Goal: Information Seeking & Learning: Learn about a topic

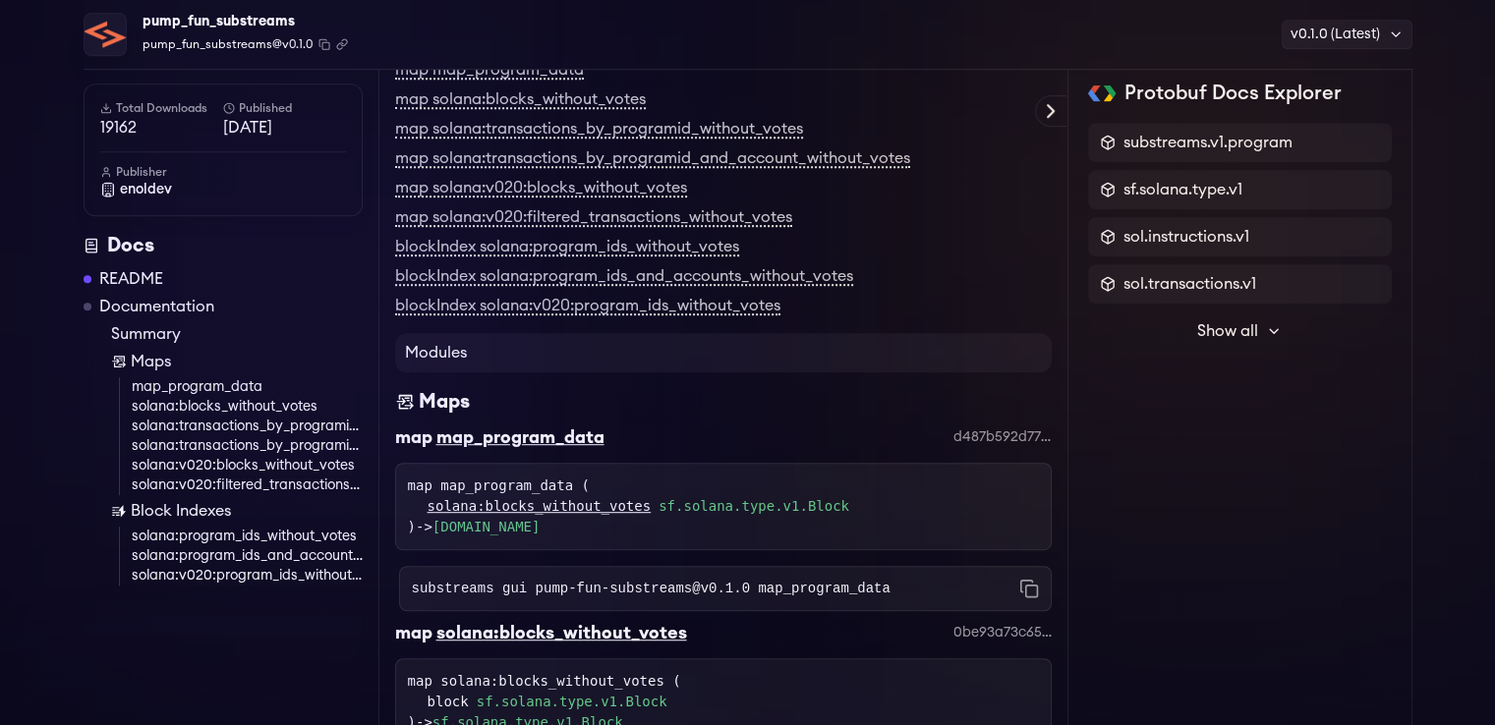
scroll to position [1081, 0]
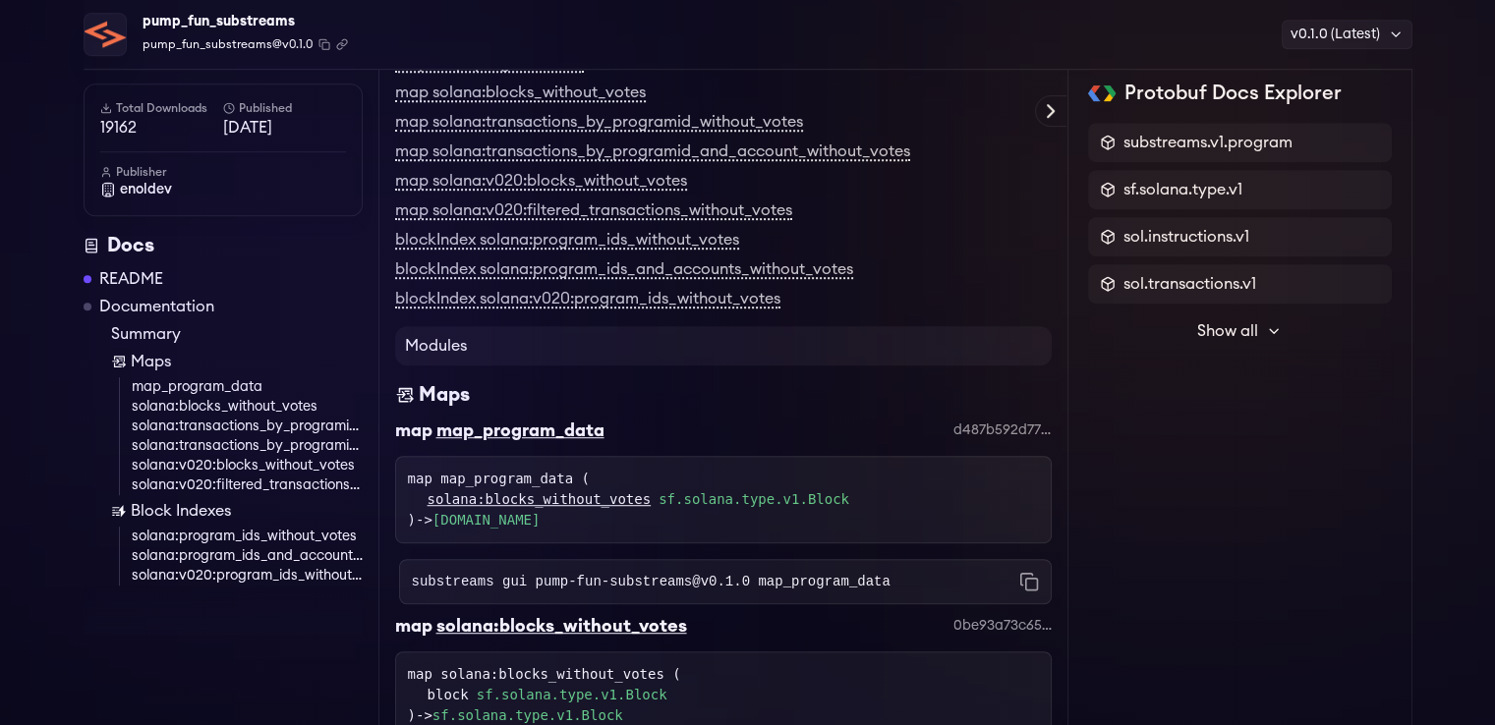
click at [454, 326] on h4 "Modules" at bounding box center [723, 345] width 656 height 39
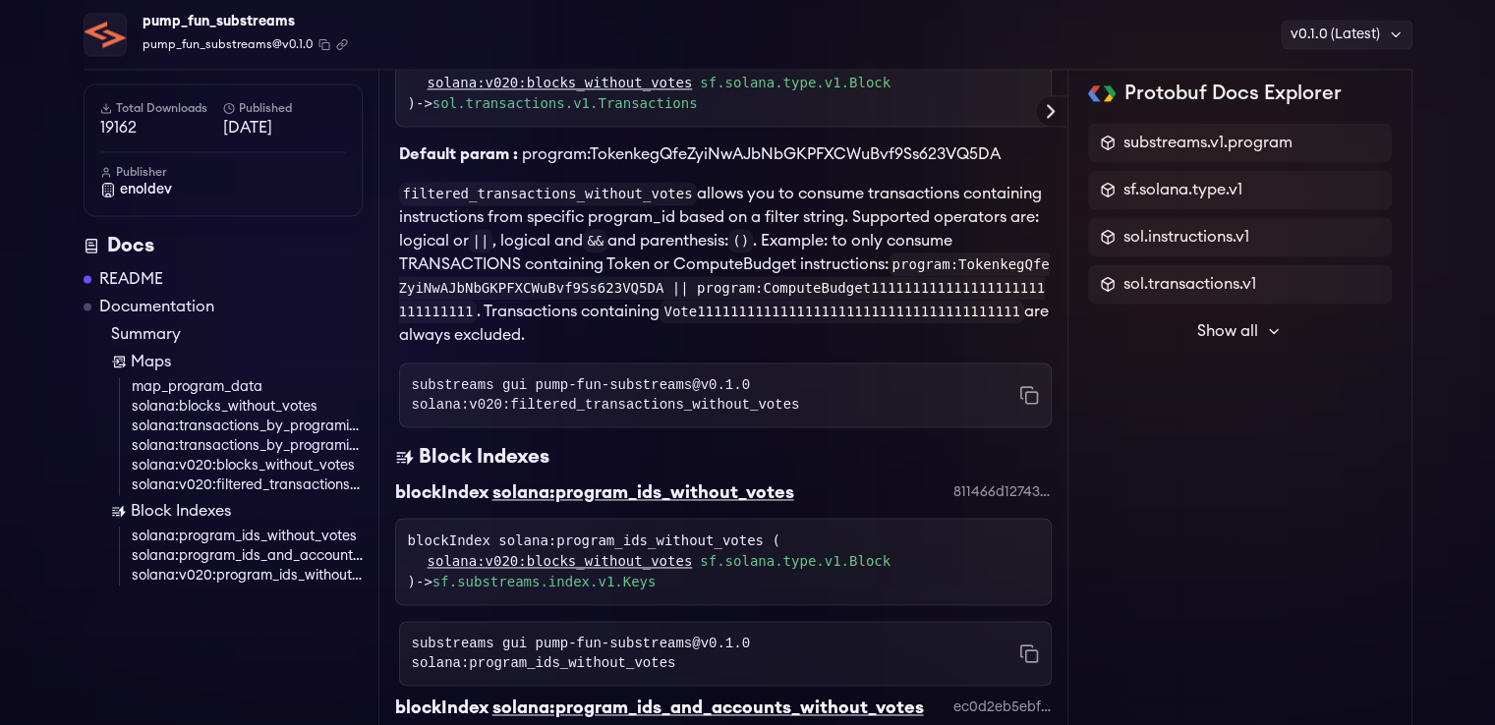
scroll to position [2850, 0]
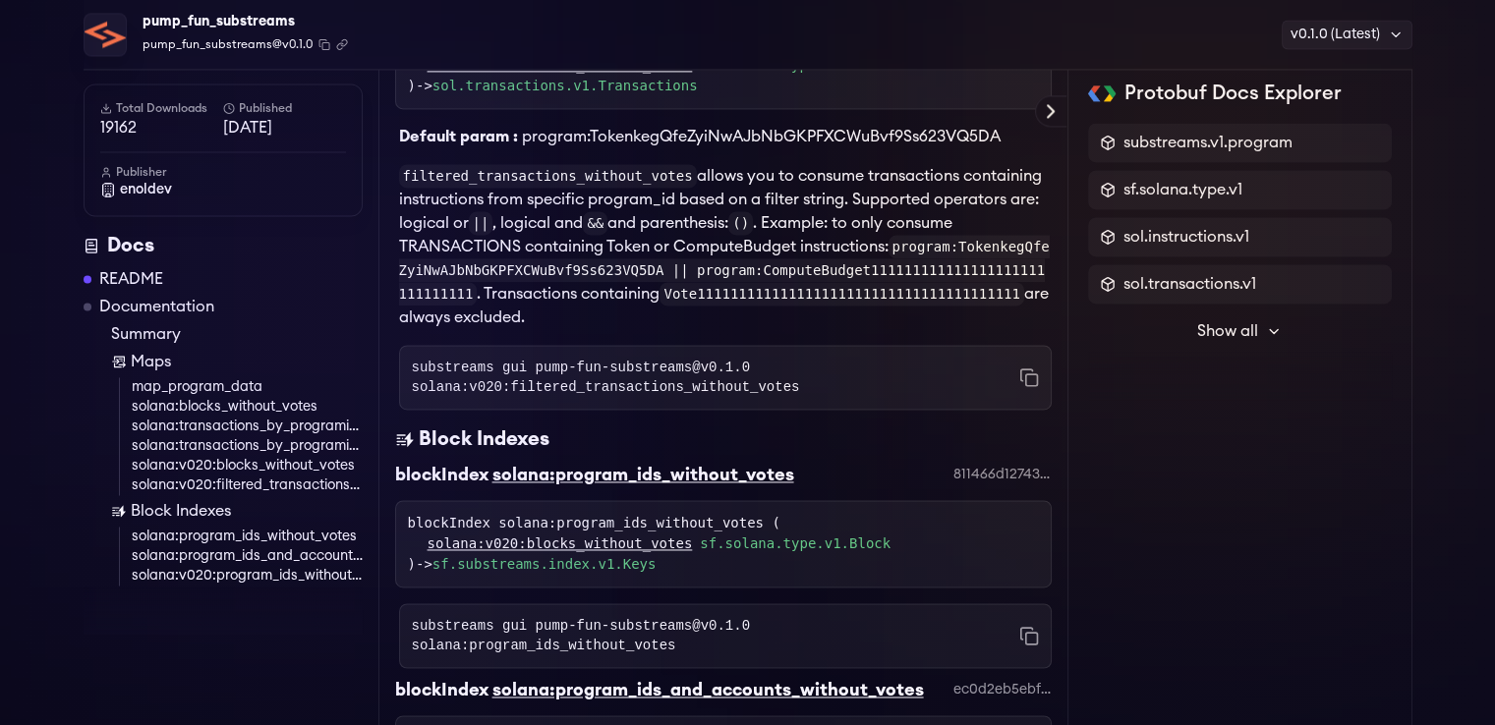
click at [190, 21] on div "pump_fun_substreams" at bounding box center [244, 22] width 205 height 28
click at [114, 34] on img at bounding box center [105, 34] width 41 height 41
click at [252, 45] on span "pump_fun_substreams@v0.1.0" at bounding box center [227, 44] width 170 height 18
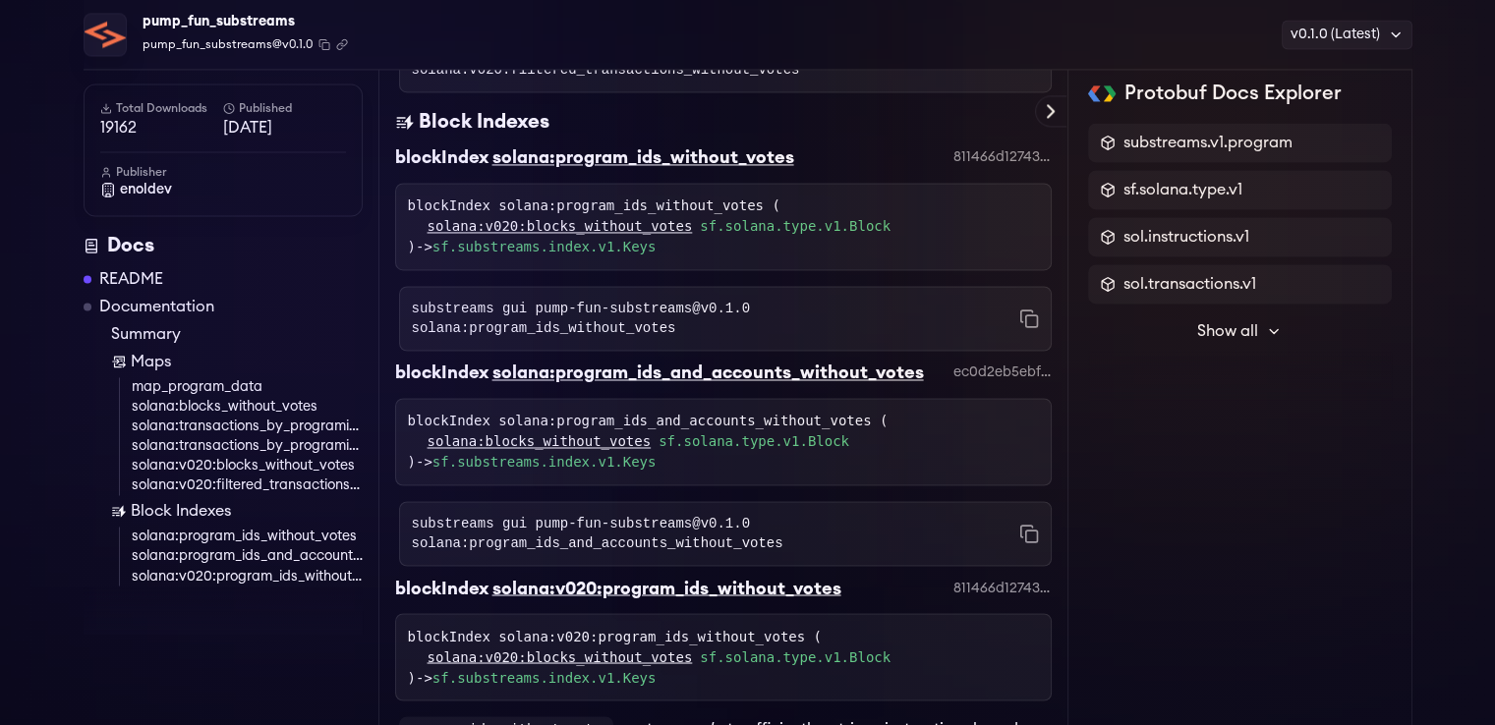
scroll to position [3341, 0]
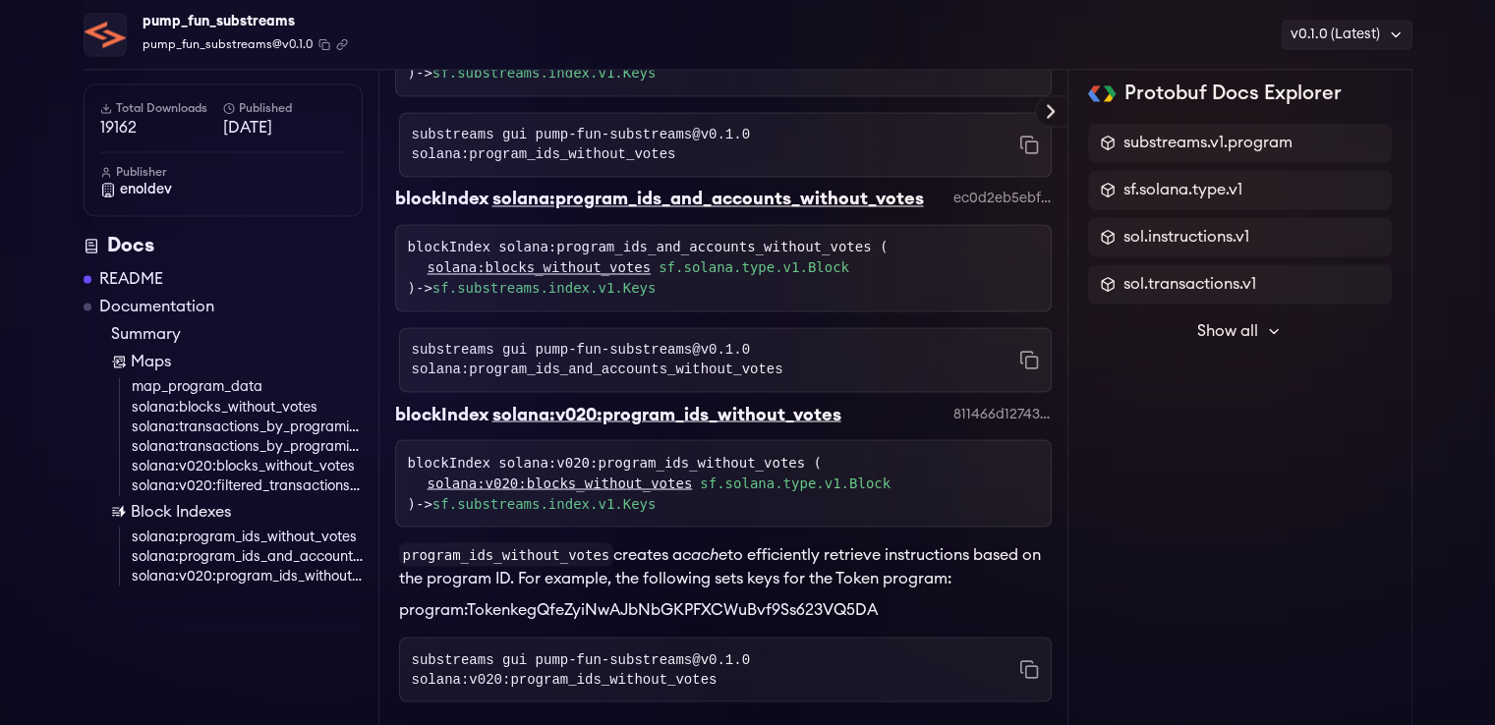
click at [135, 267] on link "README" at bounding box center [131, 279] width 64 height 24
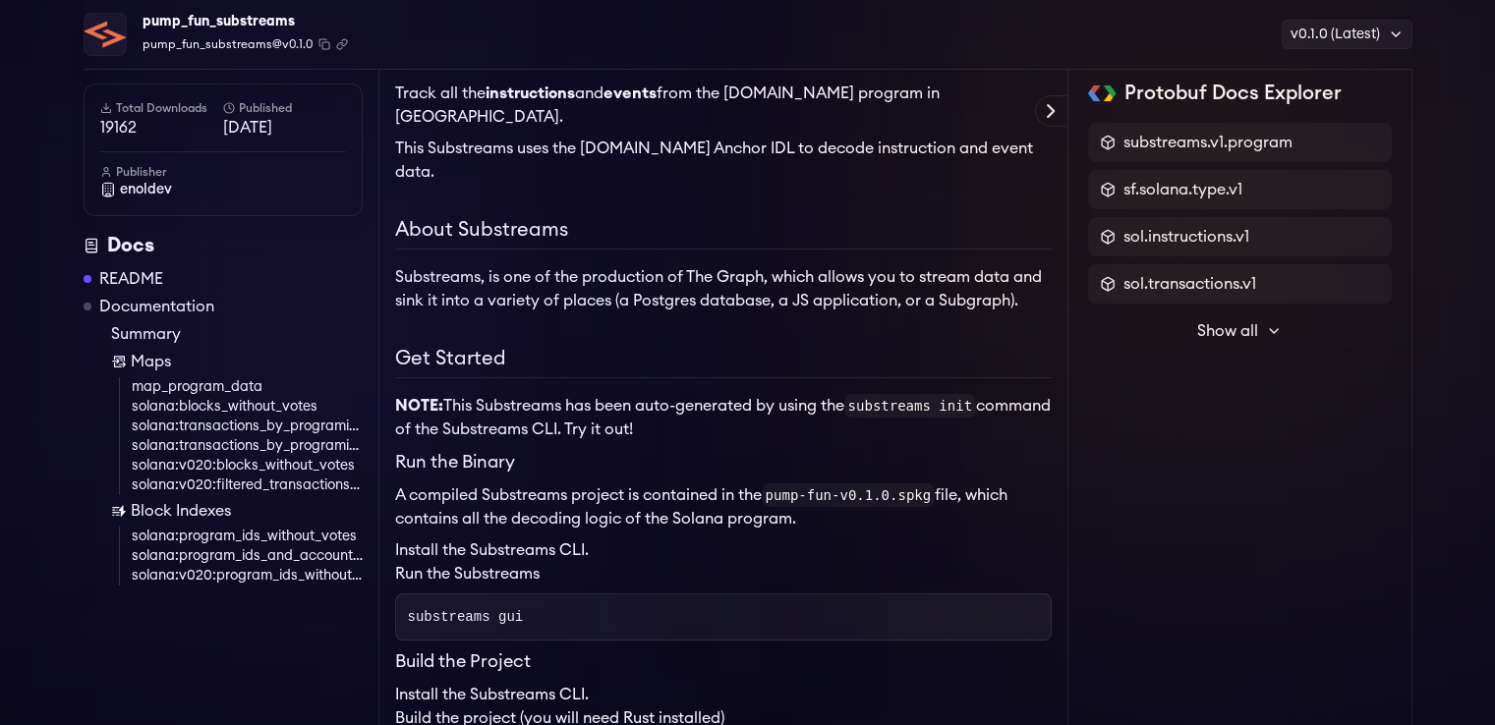
scroll to position [181, 0]
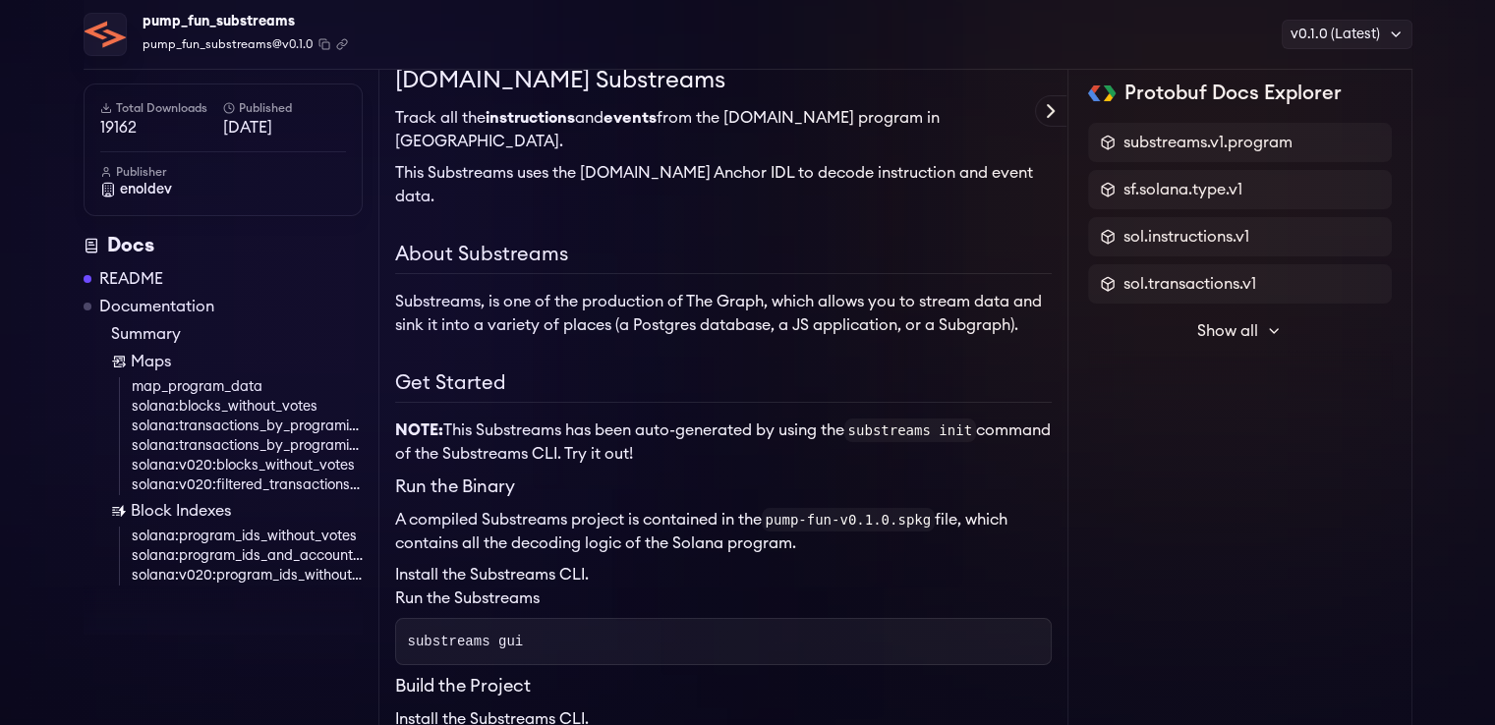
click at [1053, 104] on icon at bounding box center [1051, 111] width 24 height 24
click at [0, 0] on div "Protobuf Docs Explorer" at bounding box center [0, 0] width 0 height 0
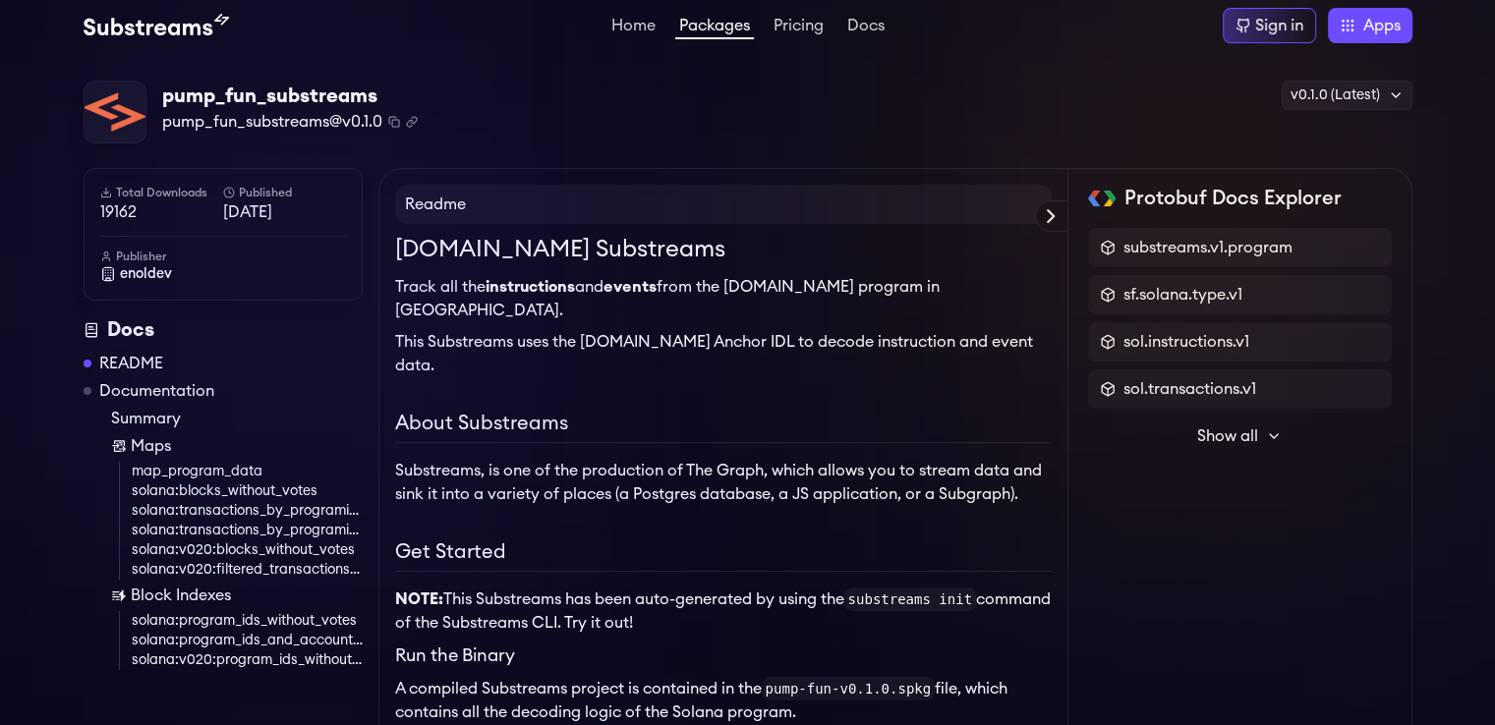
scroll to position [0, 0]
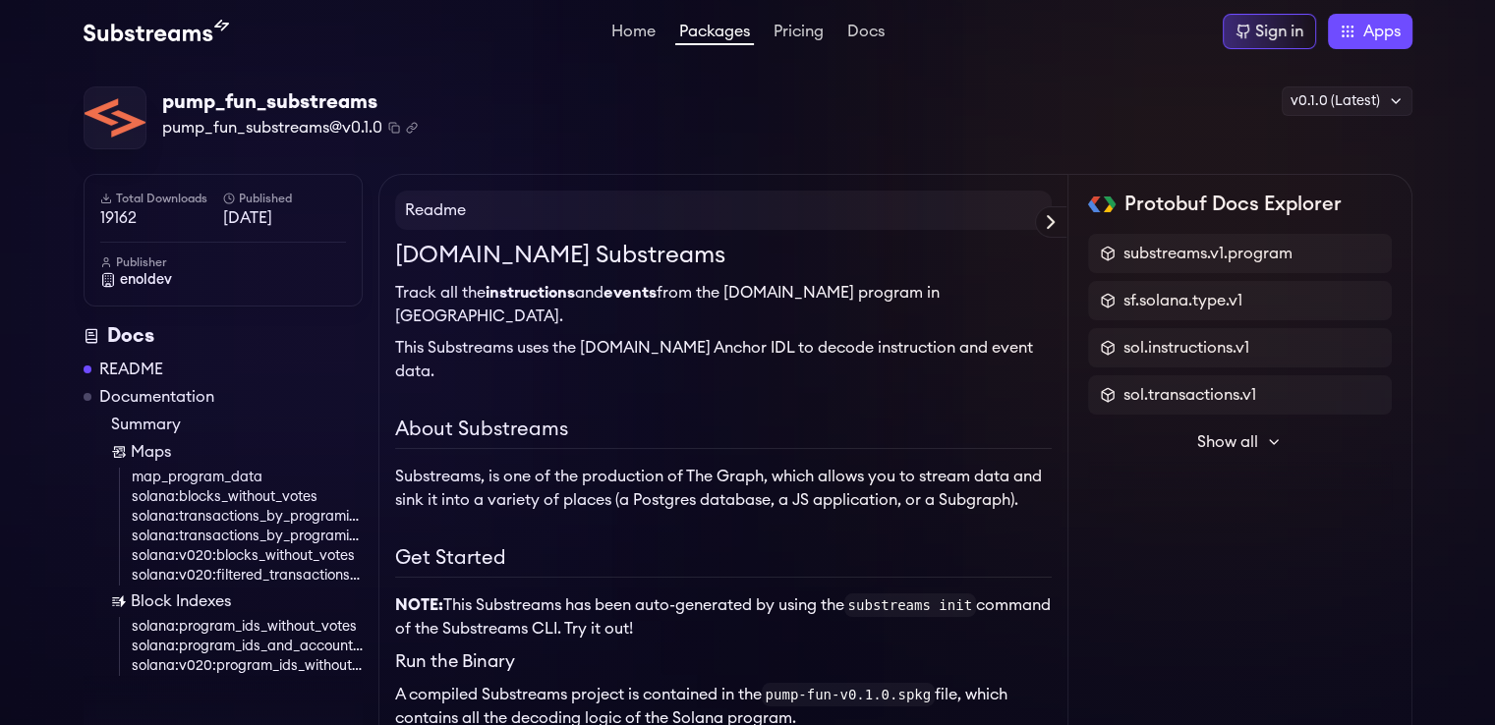
click at [714, 33] on link "Packages" at bounding box center [714, 35] width 79 height 22
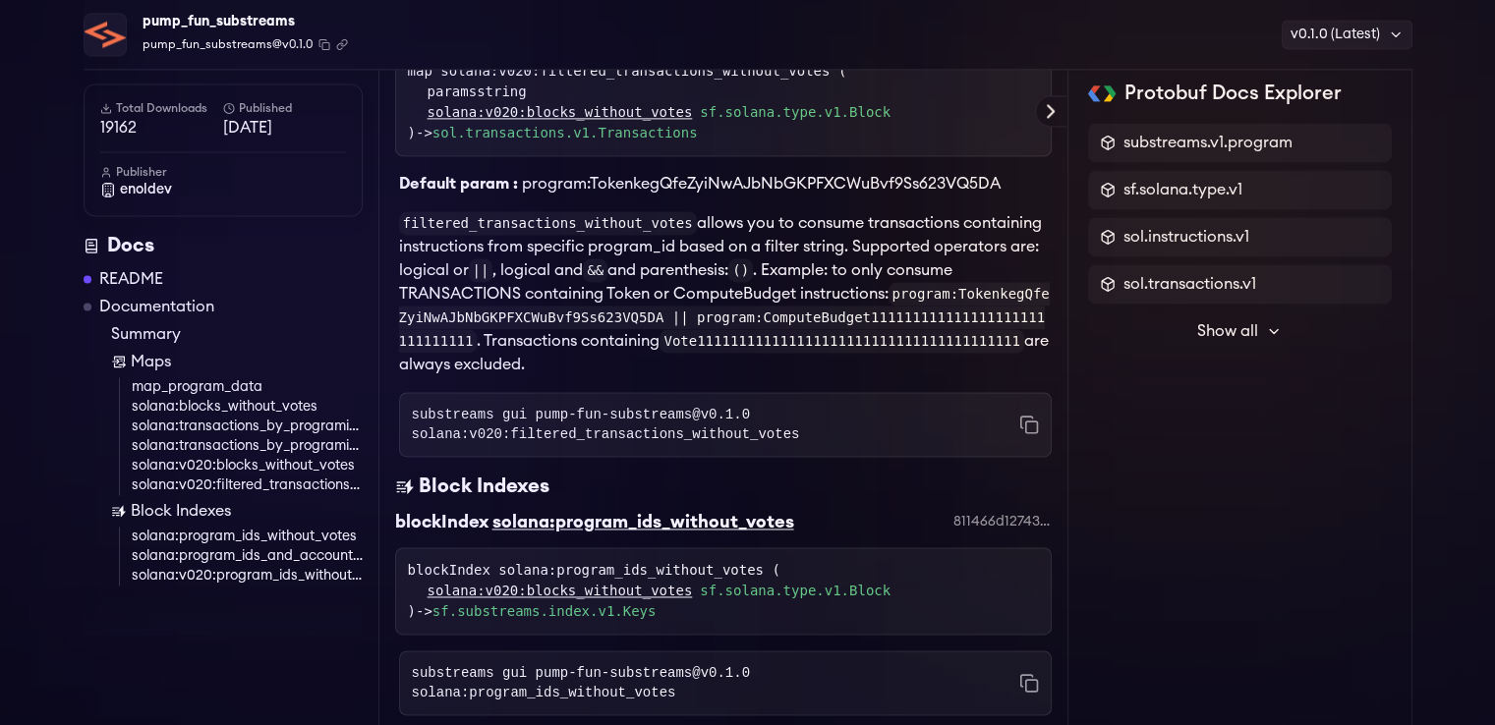
scroll to position [3103, 0]
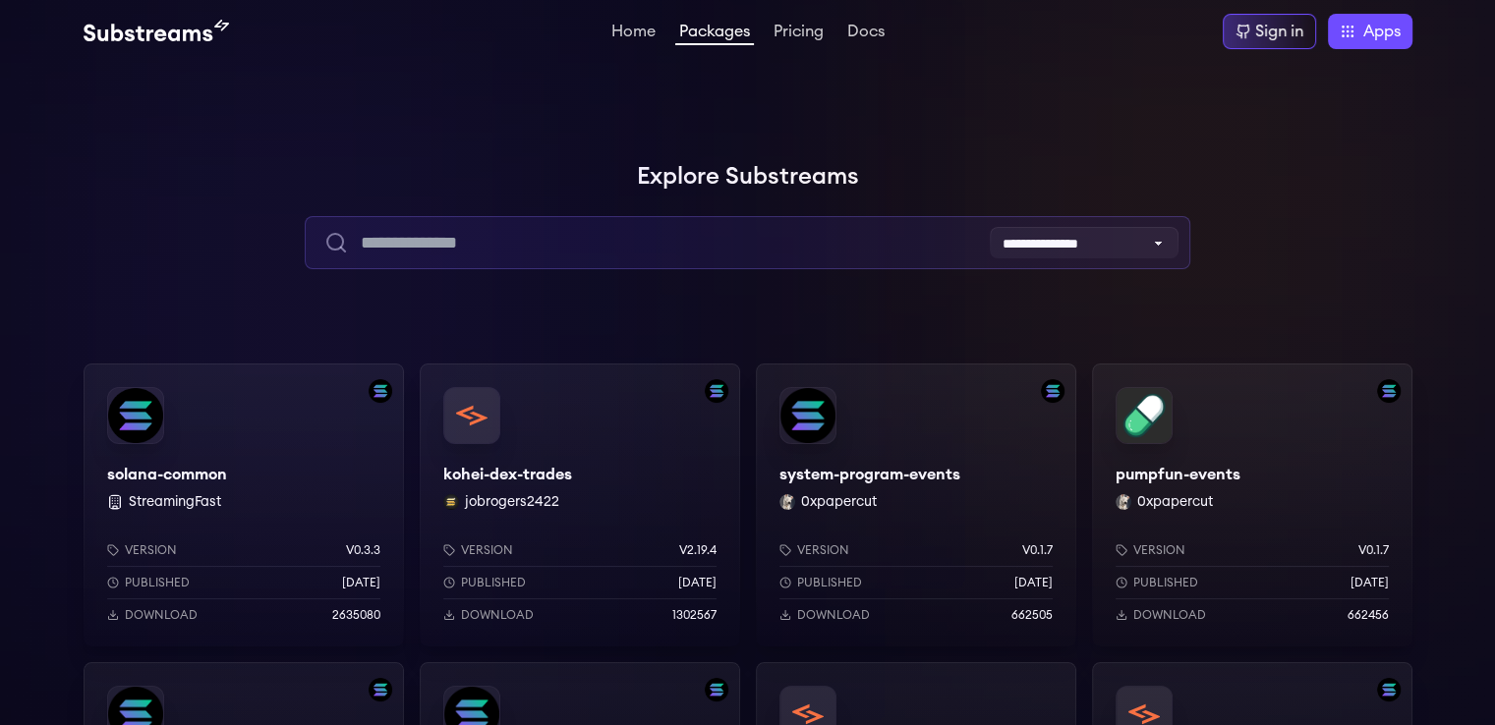
click at [565, 225] on input "text" at bounding box center [747, 242] width 885 height 53
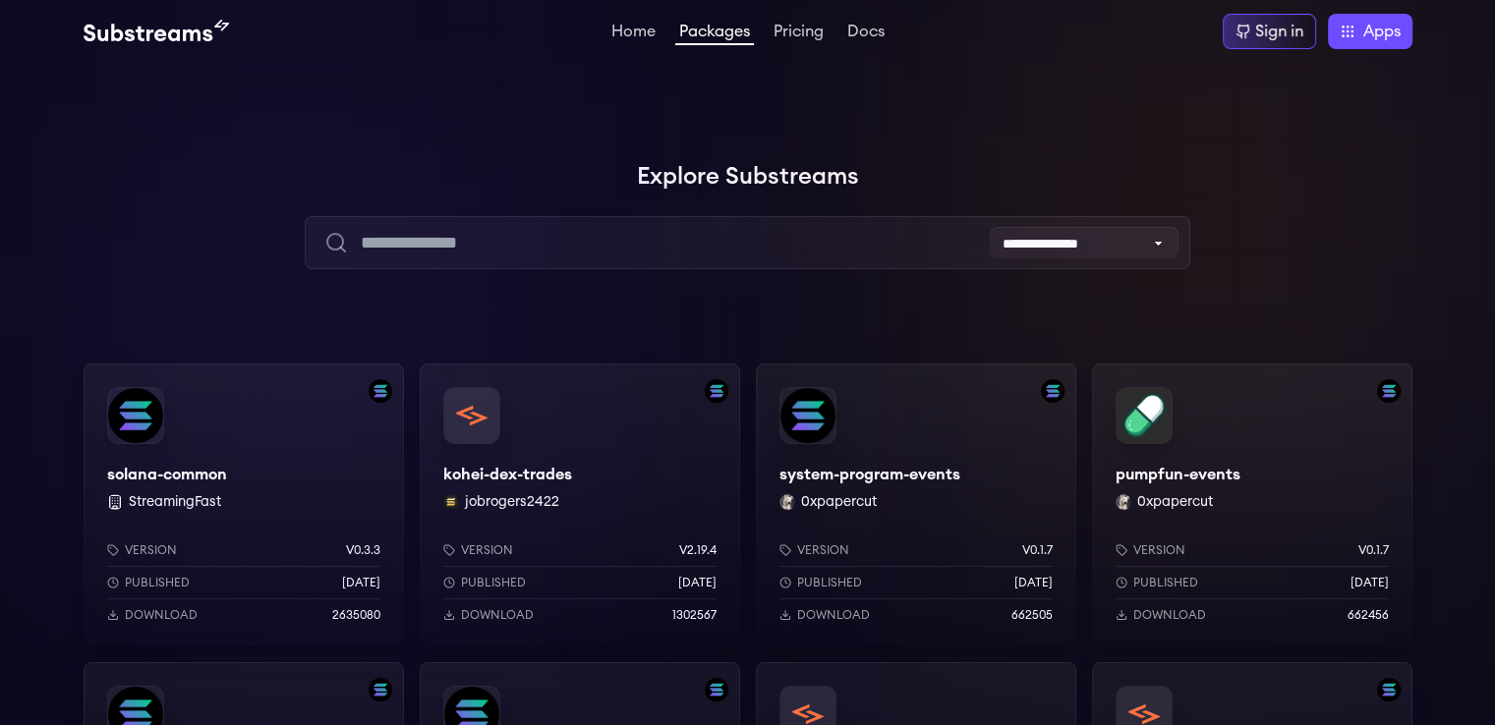
click at [1160, 384] on div "pumpfun-events 0xpapercut Version v0.1.7 Published 8 months ago Download 662456" at bounding box center [1252, 505] width 320 height 283
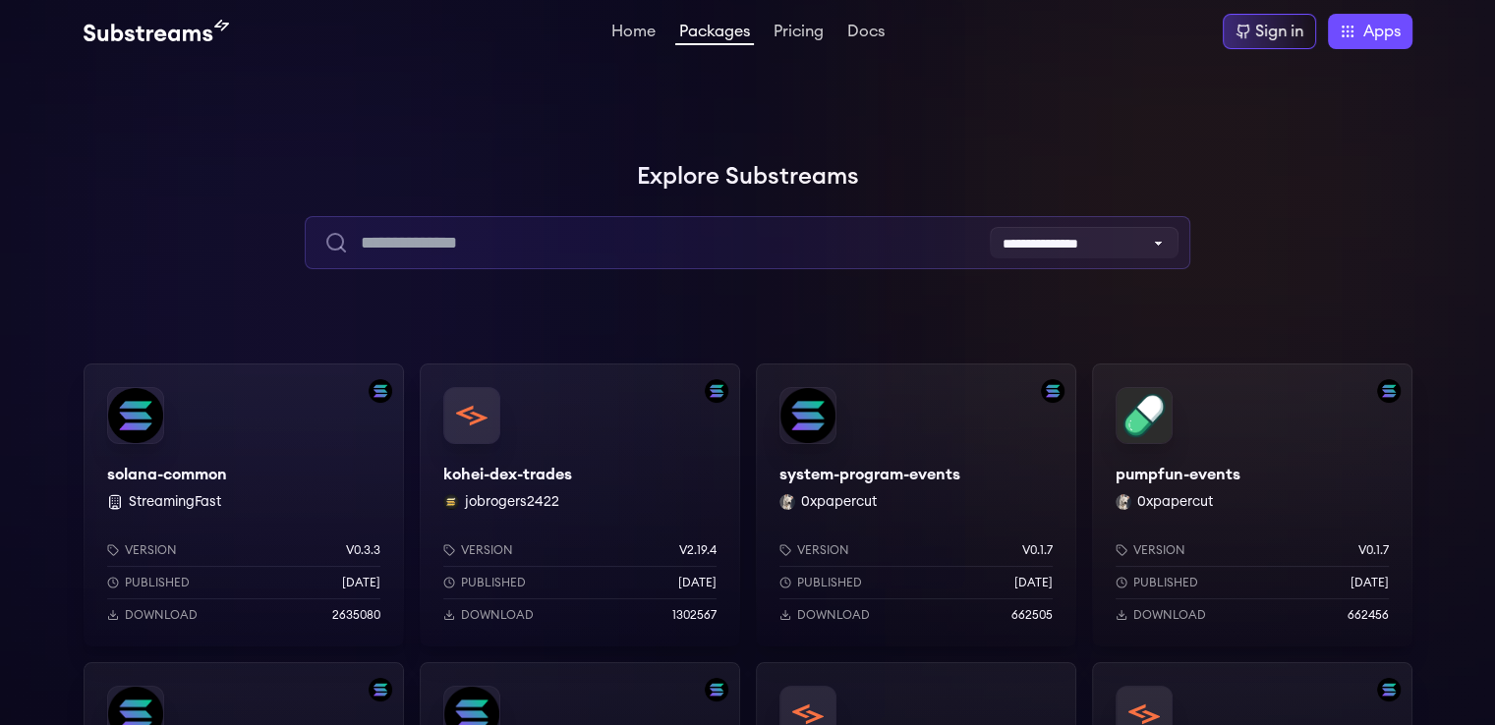
click at [523, 248] on input "text" at bounding box center [747, 242] width 885 height 53
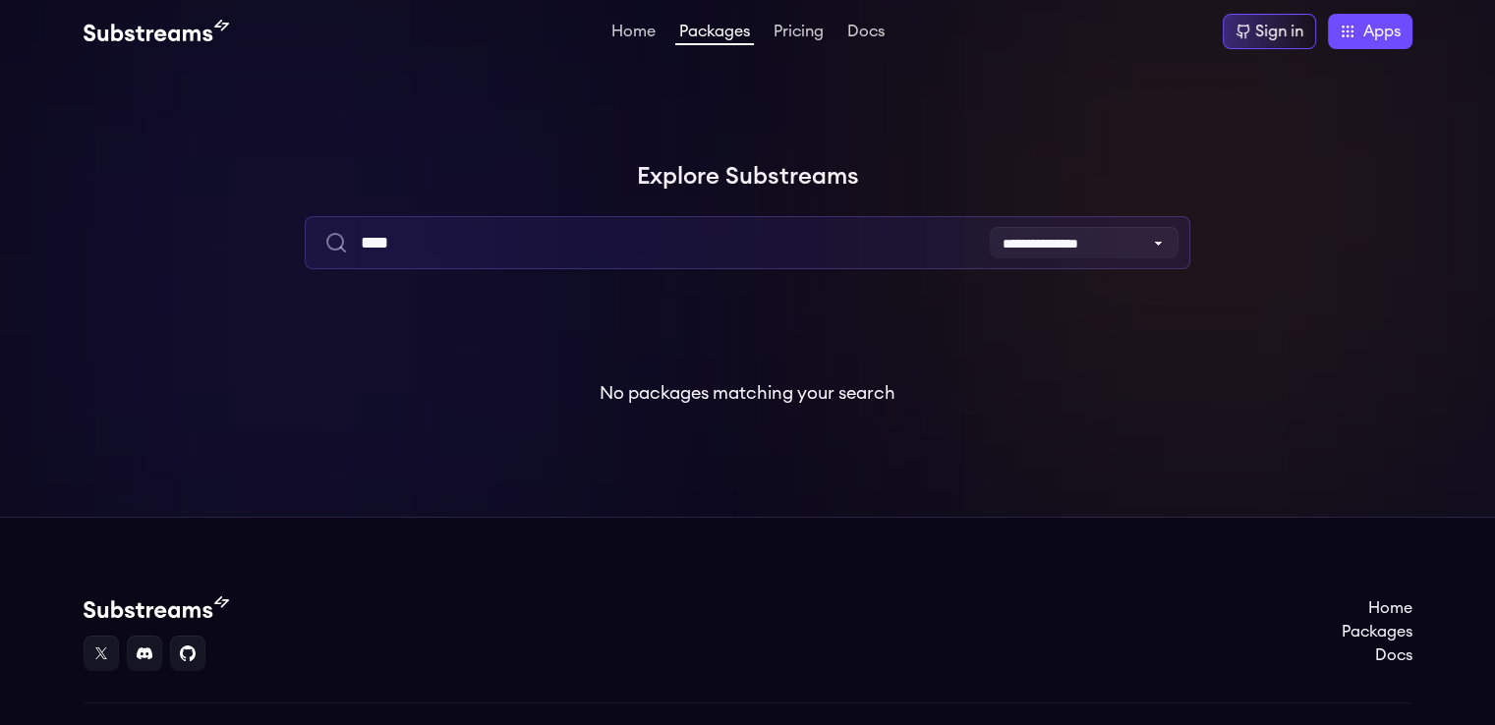
click at [692, 234] on input "****" at bounding box center [747, 242] width 885 height 53
type input "*"
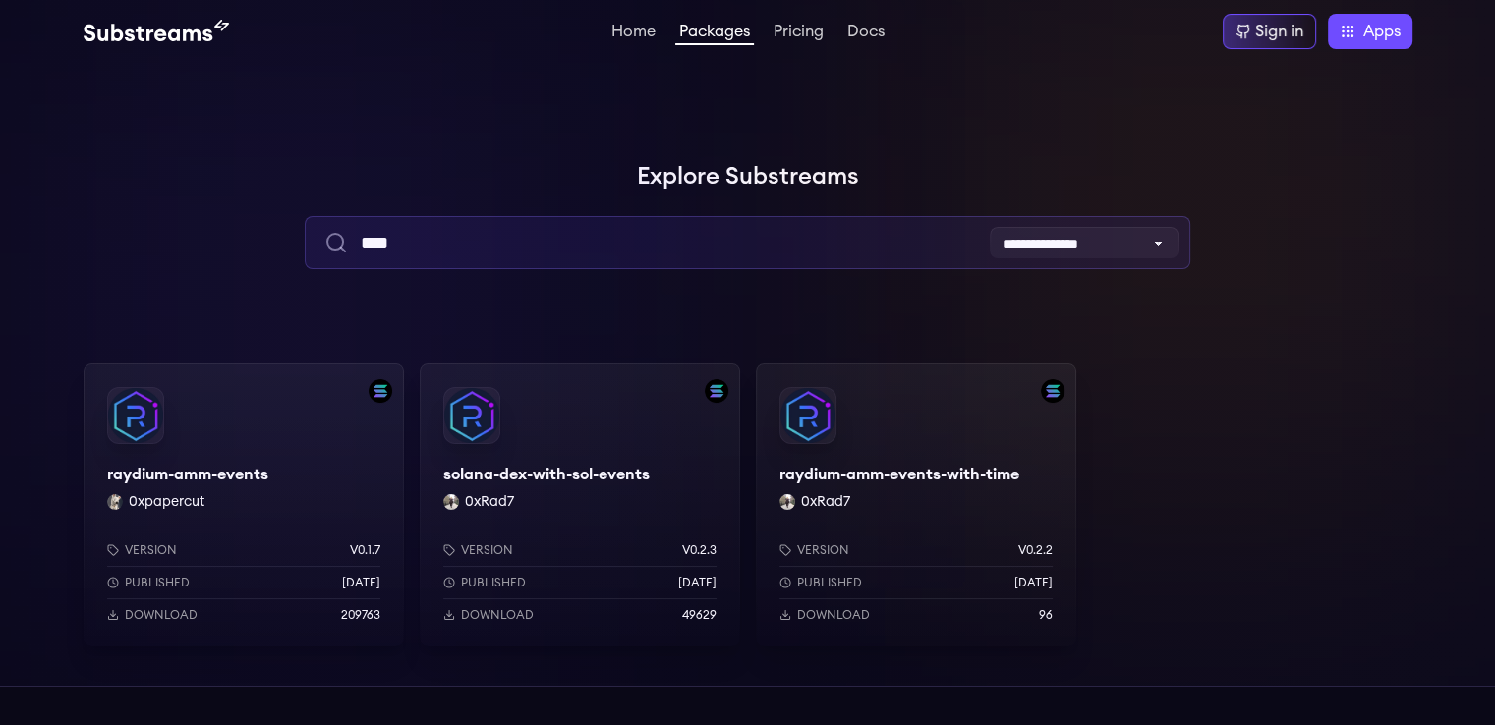
type input "****"
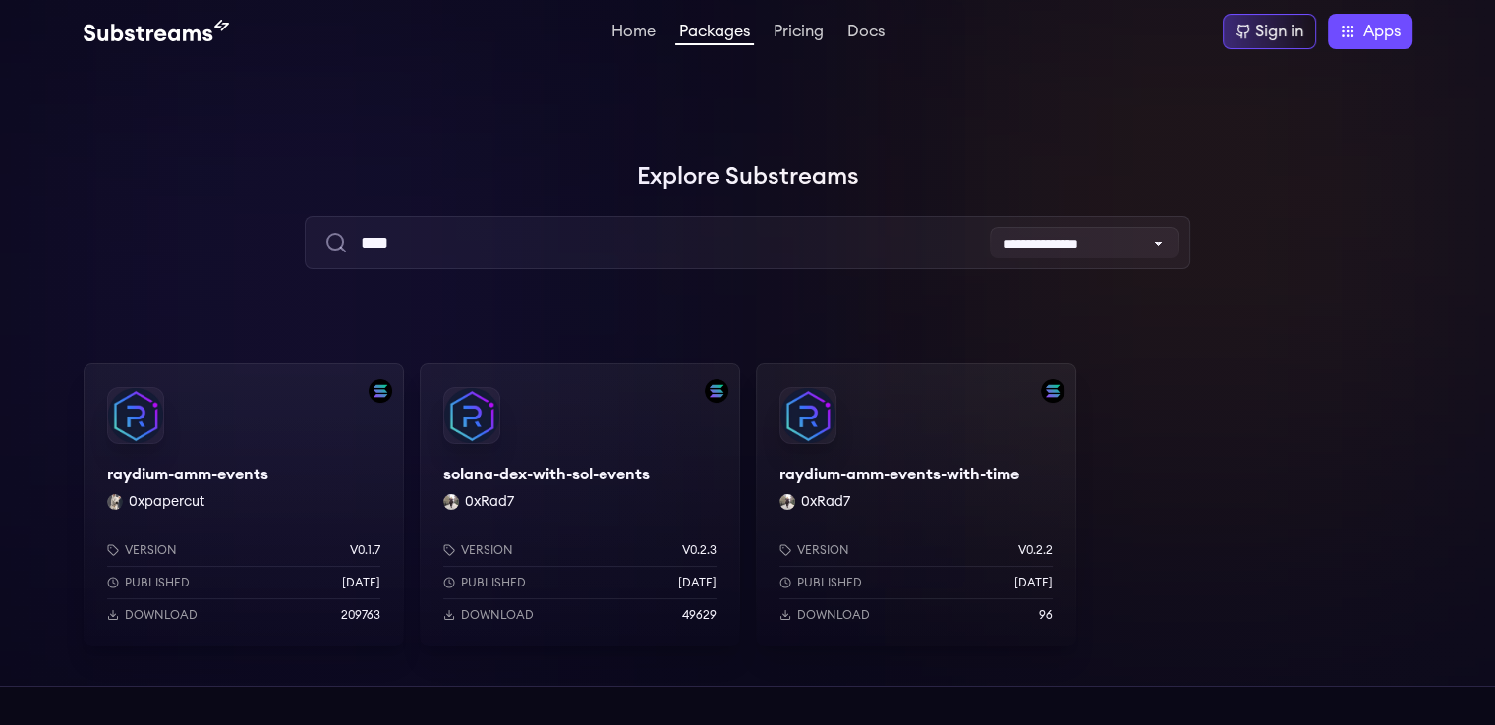
click at [585, 405] on div "solana-dex-with-sol-events 0xRad7 Version v0.2.3 Published 5 months ago Downloa…" at bounding box center [580, 505] width 320 height 283
click at [794, 29] on link "Pricing" at bounding box center [798, 34] width 58 height 20
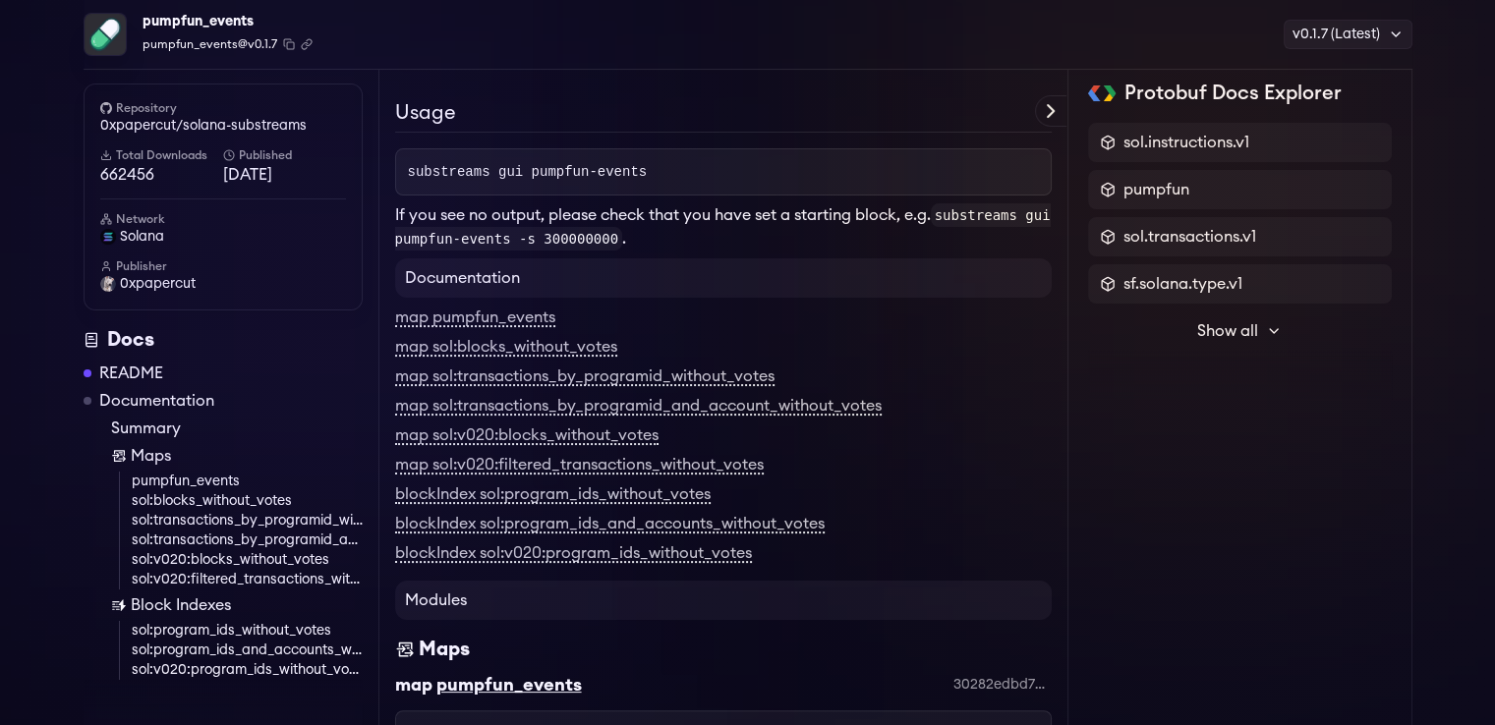
scroll to position [295, 0]
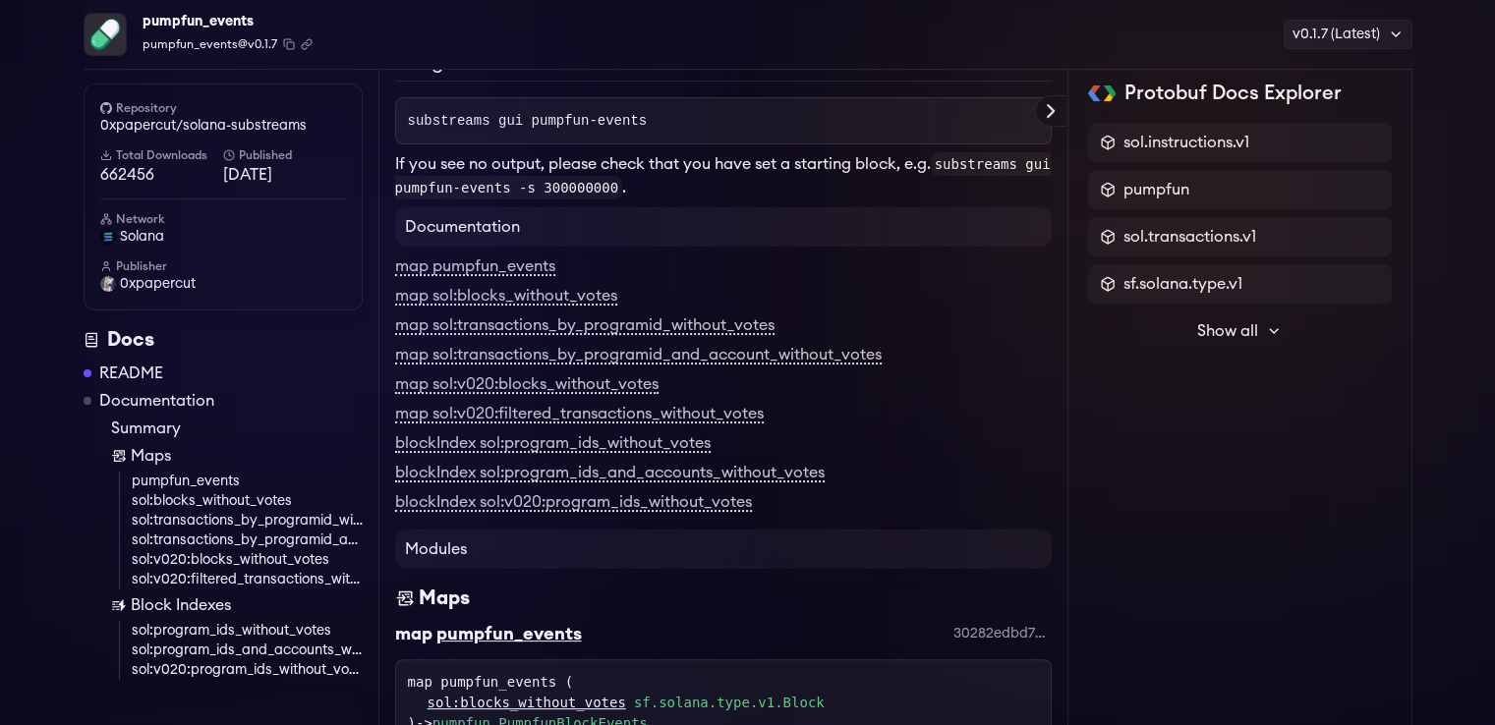
click at [476, 255] on div "map pumpfun_events" at bounding box center [723, 267] width 656 height 24
click at [476, 258] on link "map pumpfun_events" at bounding box center [475, 267] width 160 height 18
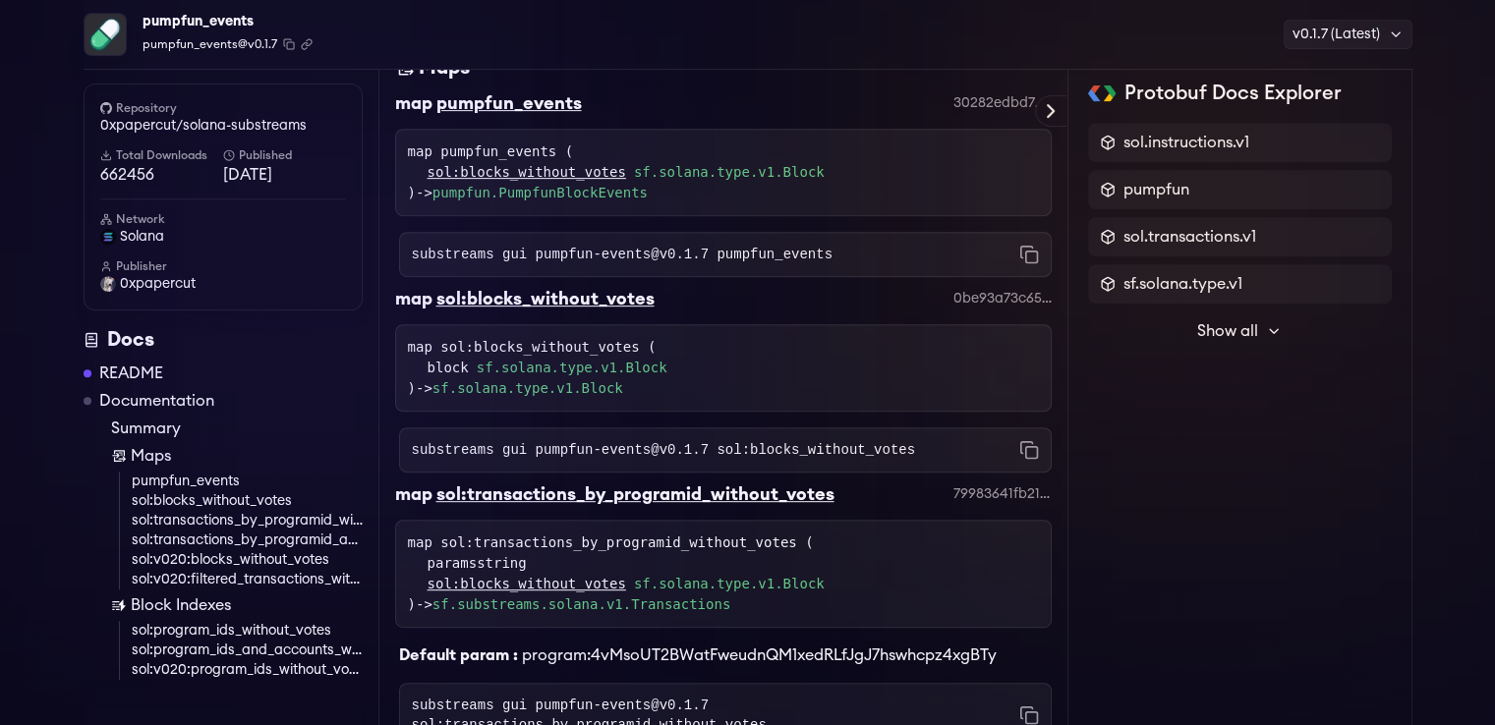
scroll to position [835, 0]
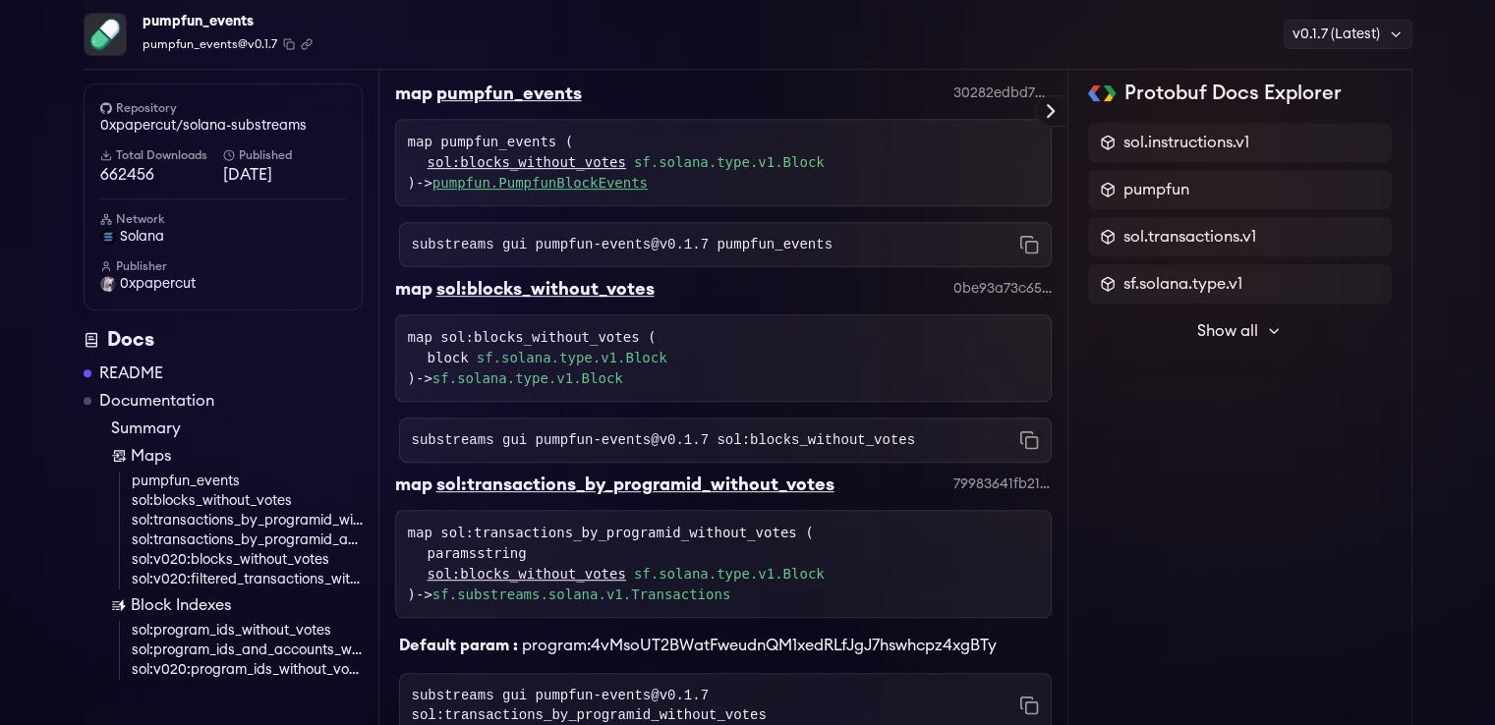
click at [615, 178] on link "pumpfun.PumpfunBlockEvents" at bounding box center [539, 183] width 215 height 16
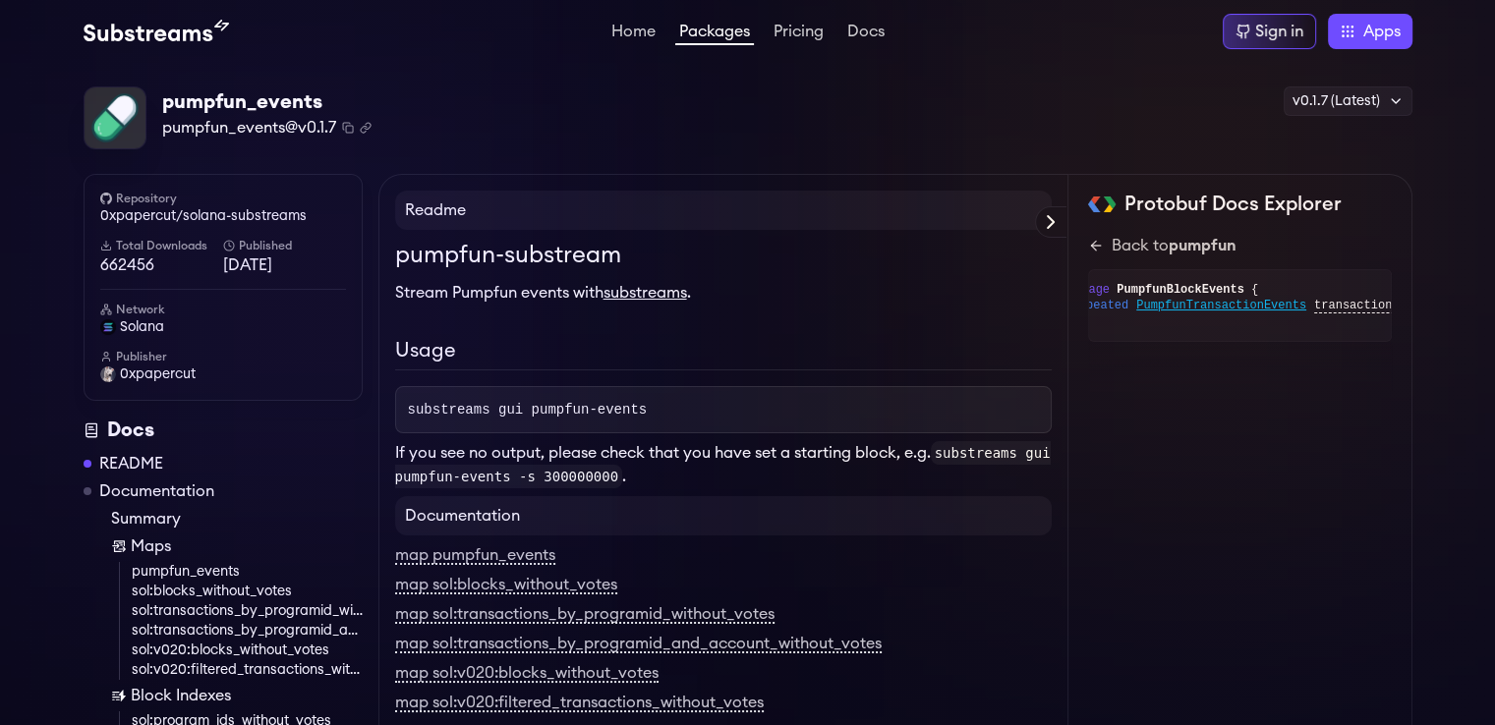
scroll to position [0, 55]
click at [1305, 308] on span "transactions" at bounding box center [1341, 306] width 85 height 15
click at [1255, 304] on span "PumpfunTransactionEvents" at bounding box center [1206, 306] width 170 height 16
click at [1270, 323] on span "events" at bounding box center [1291, 321] width 42 height 15
click at [1234, 323] on span "PumpfunEvent" at bounding box center [1218, 321] width 85 height 16
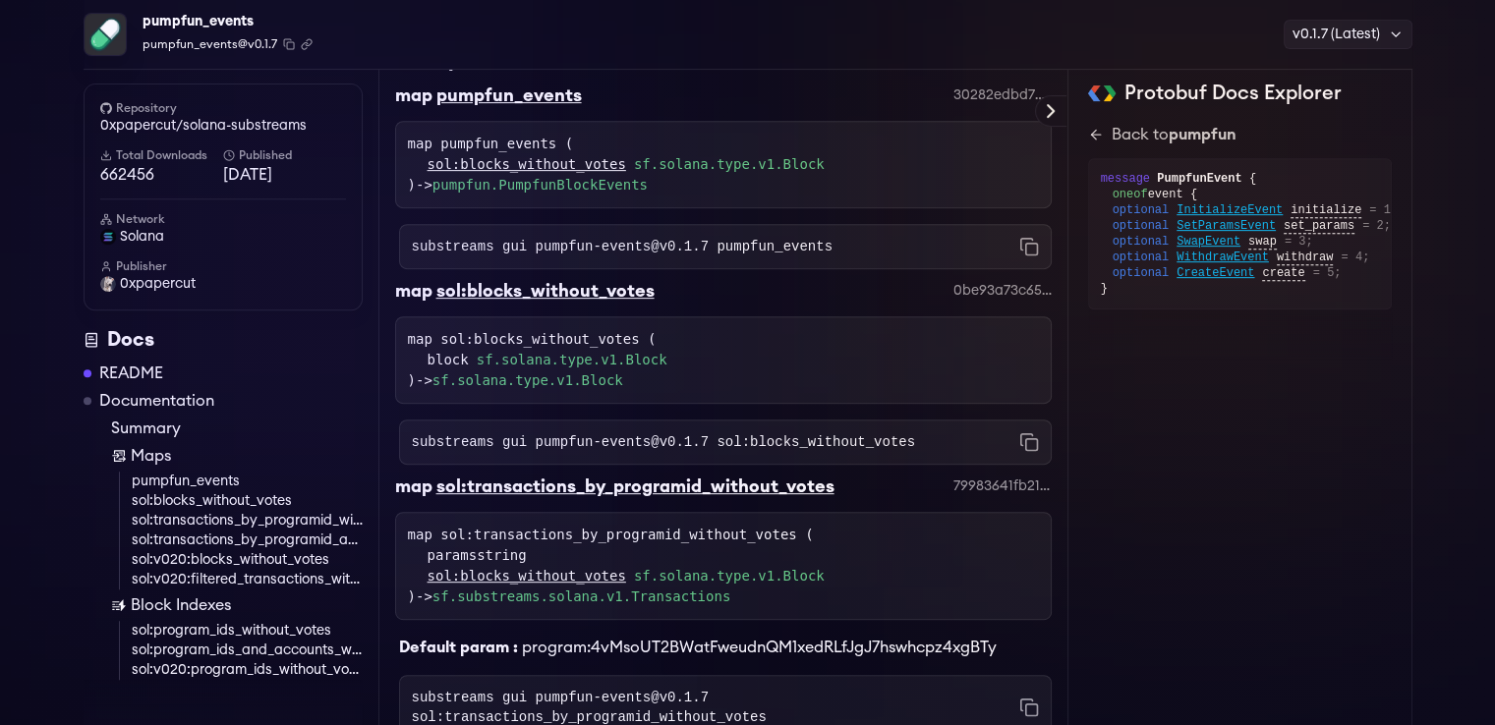
scroll to position [835, 0]
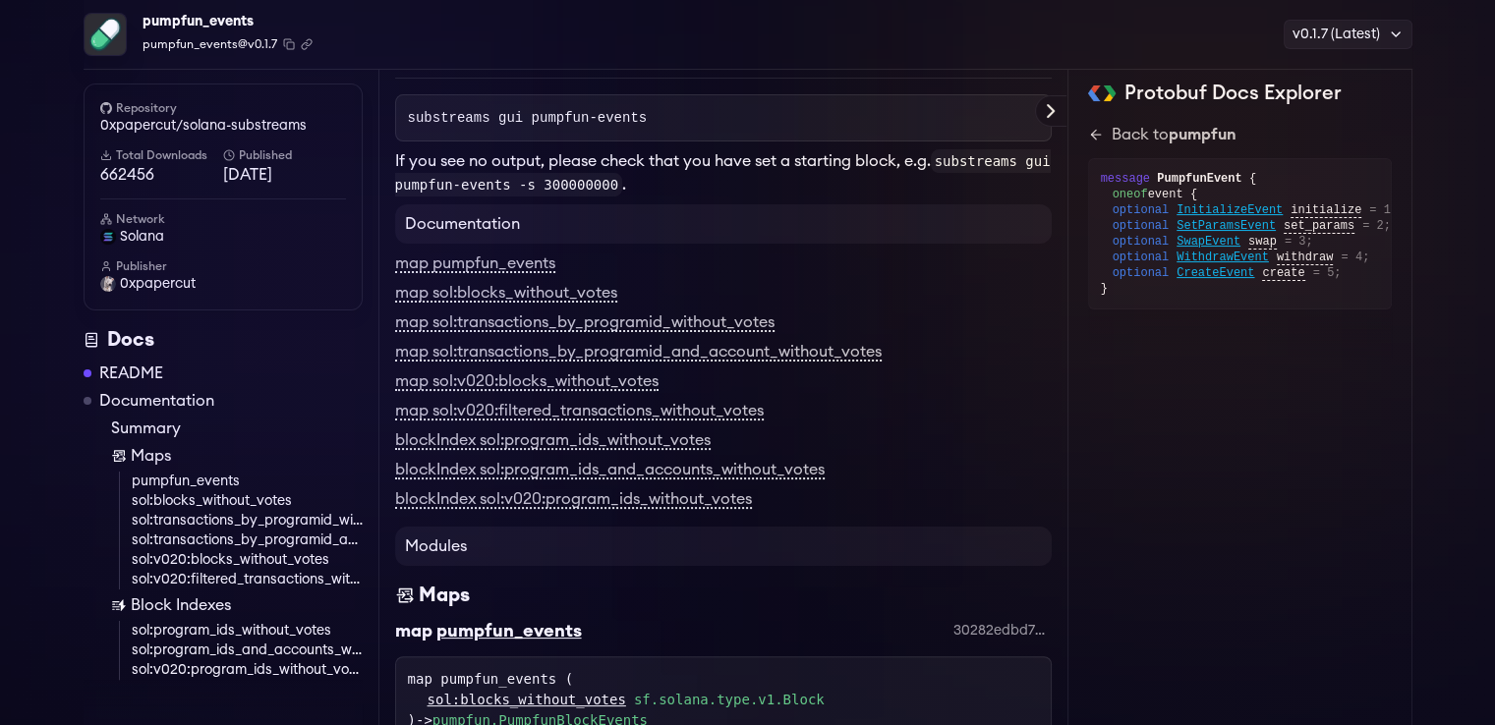
scroll to position [295, 0]
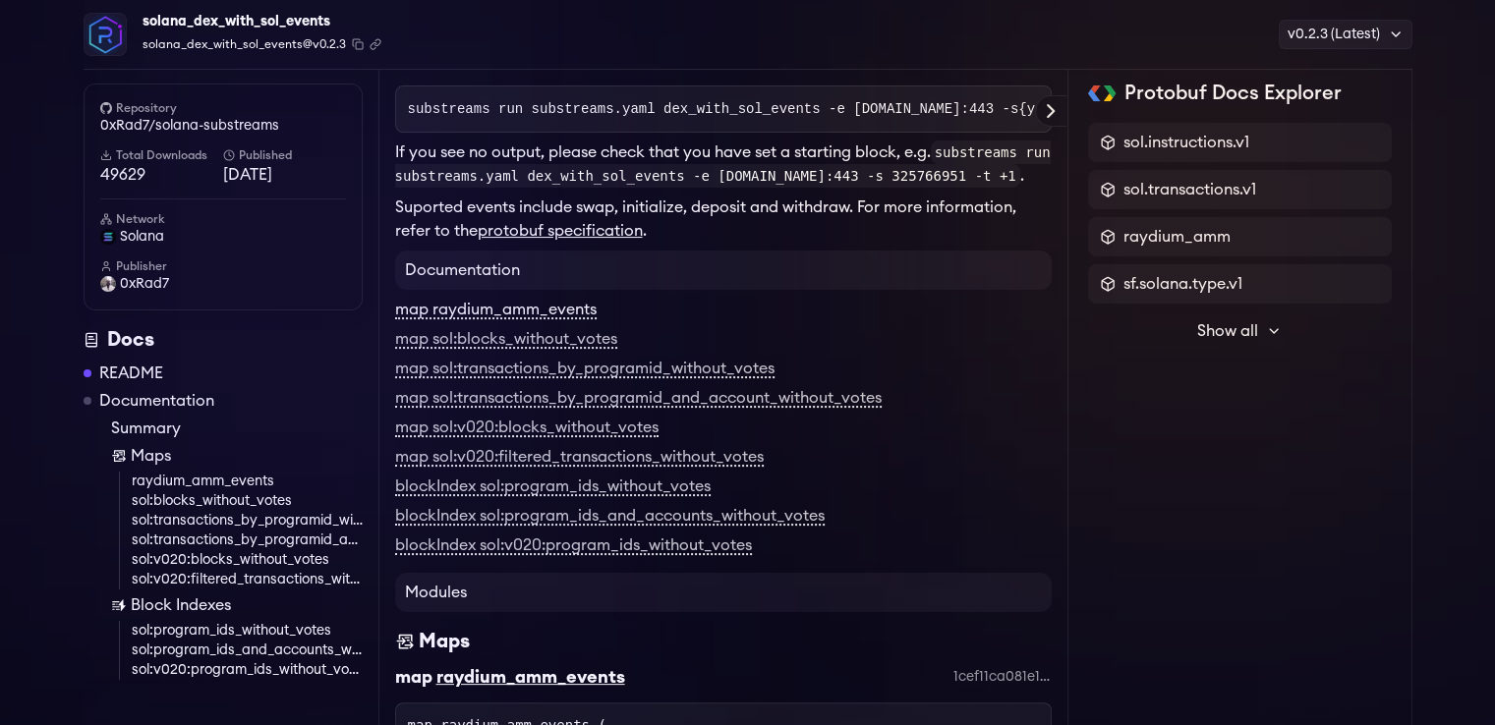
scroll to position [308, 0]
click at [548, 318] on link "map raydium_amm_events" at bounding box center [495, 310] width 201 height 18
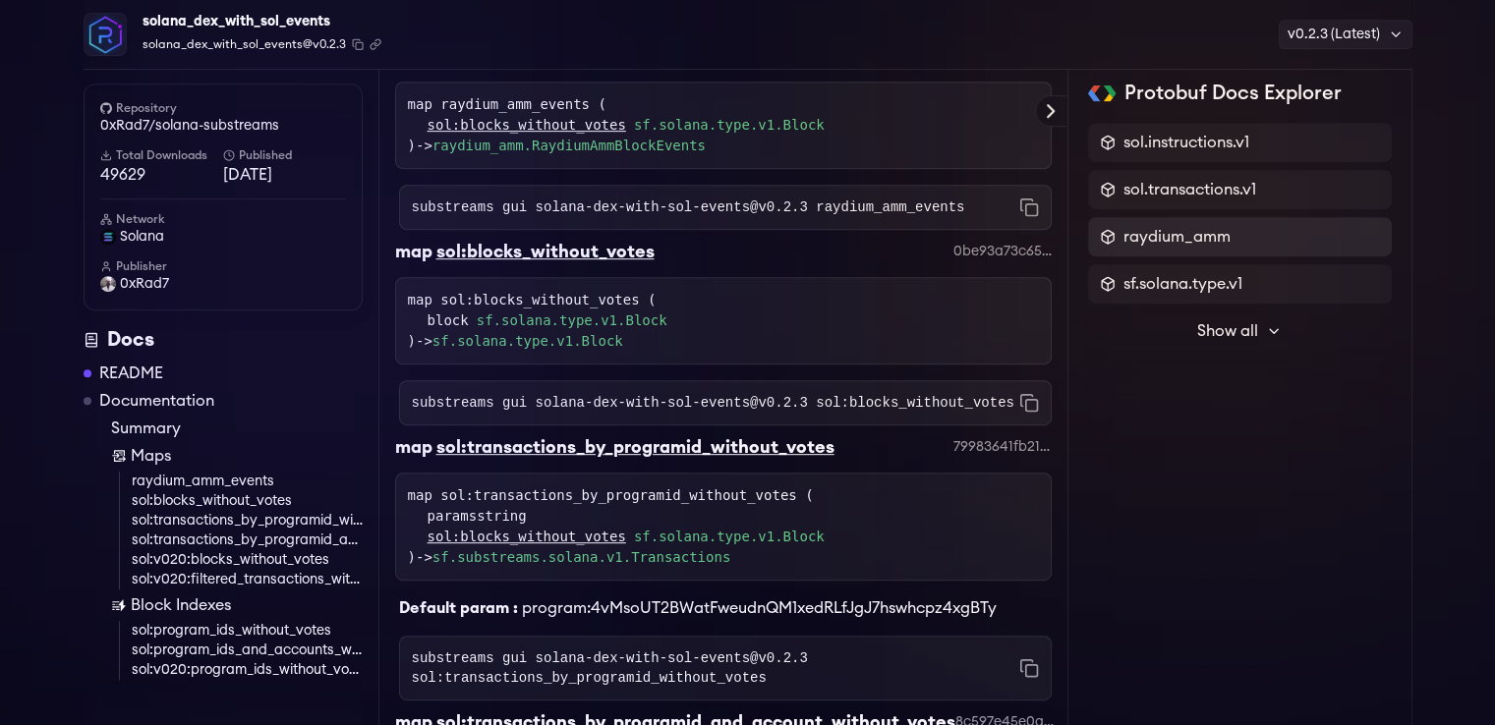
scroll to position [929, 0]
click at [581, 135] on link "sol:blocks_without_votes" at bounding box center [526, 124] width 199 height 21
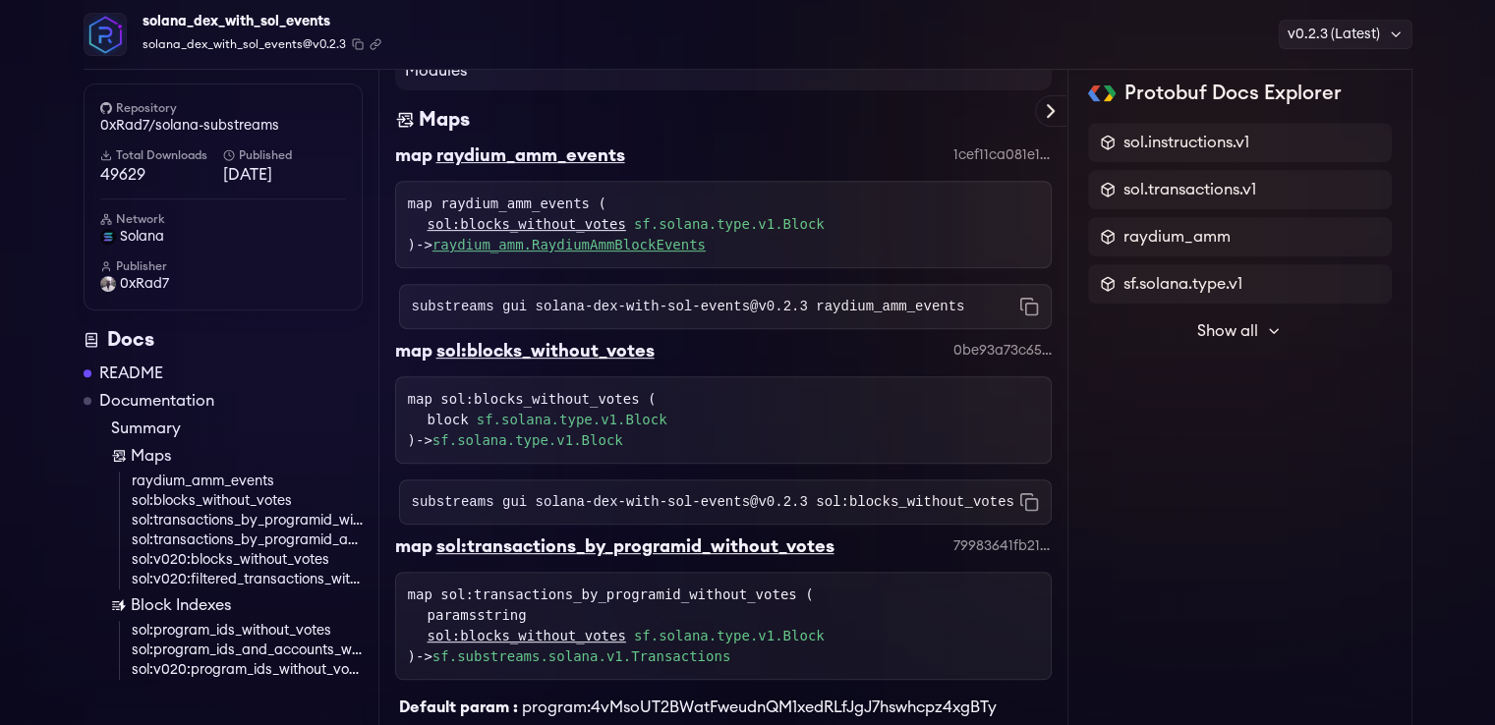
click at [629, 253] on link "raydium_amm.RaydiumAmmBlockEvents" at bounding box center [568, 245] width 273 height 16
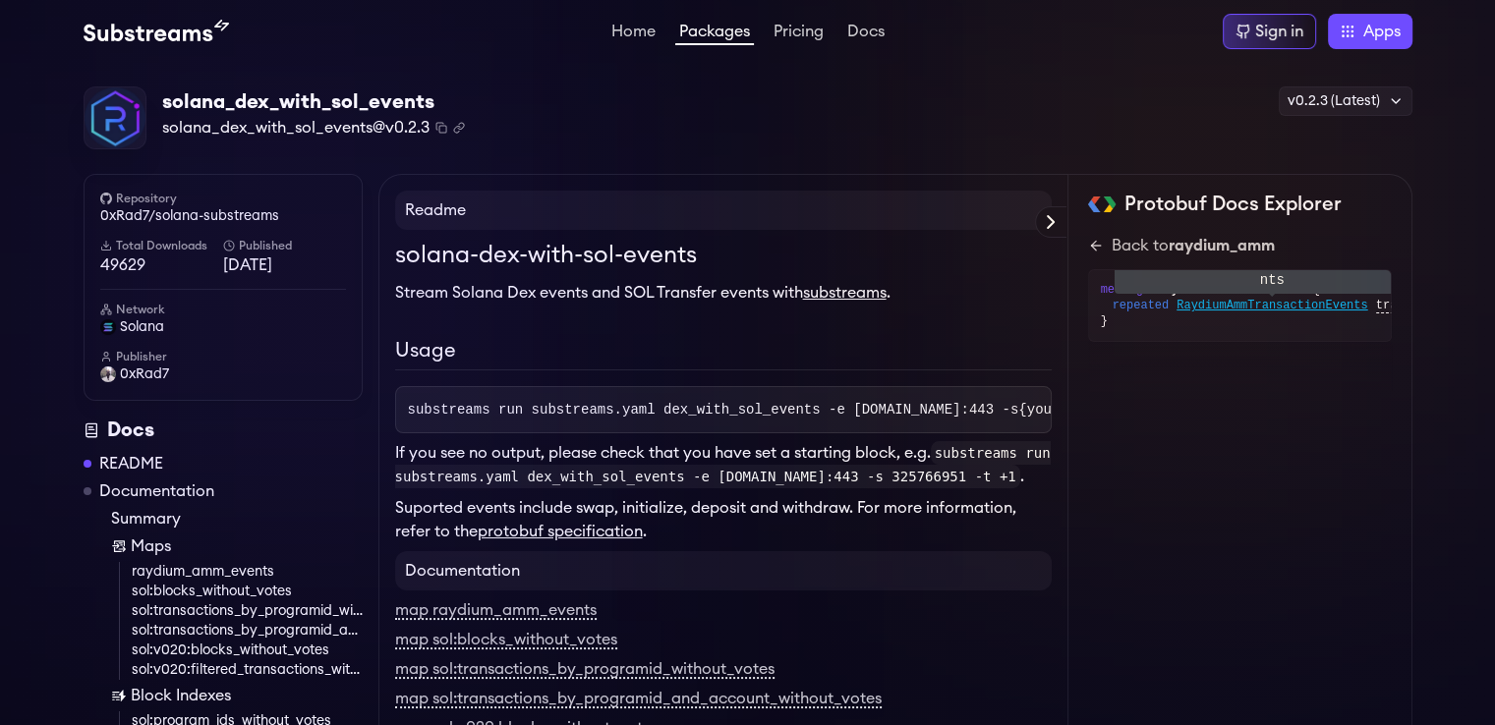
click at [1205, 305] on span "RaydiumAmmTransactionEvents" at bounding box center [1271, 306] width 191 height 16
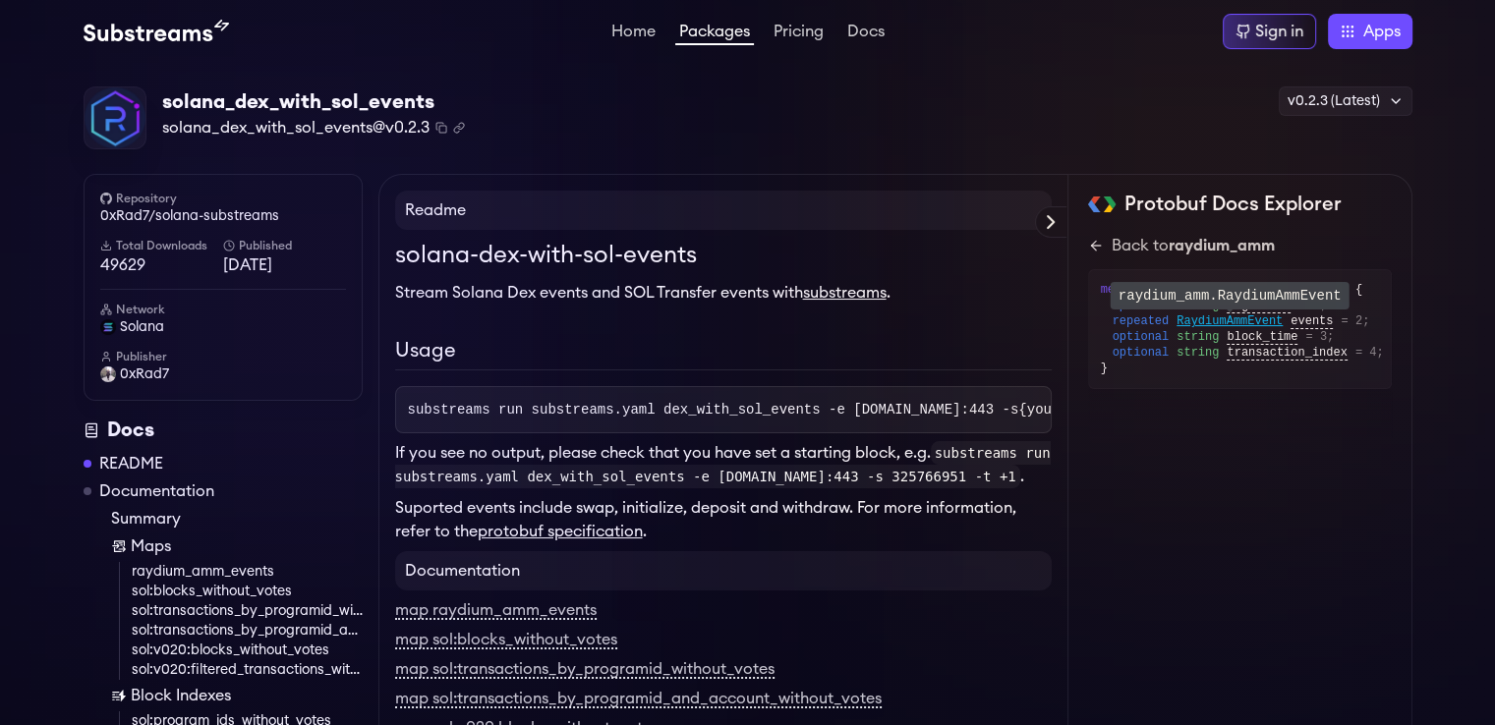
click at [1229, 318] on span "RaydiumAmmEvent" at bounding box center [1229, 321] width 106 height 16
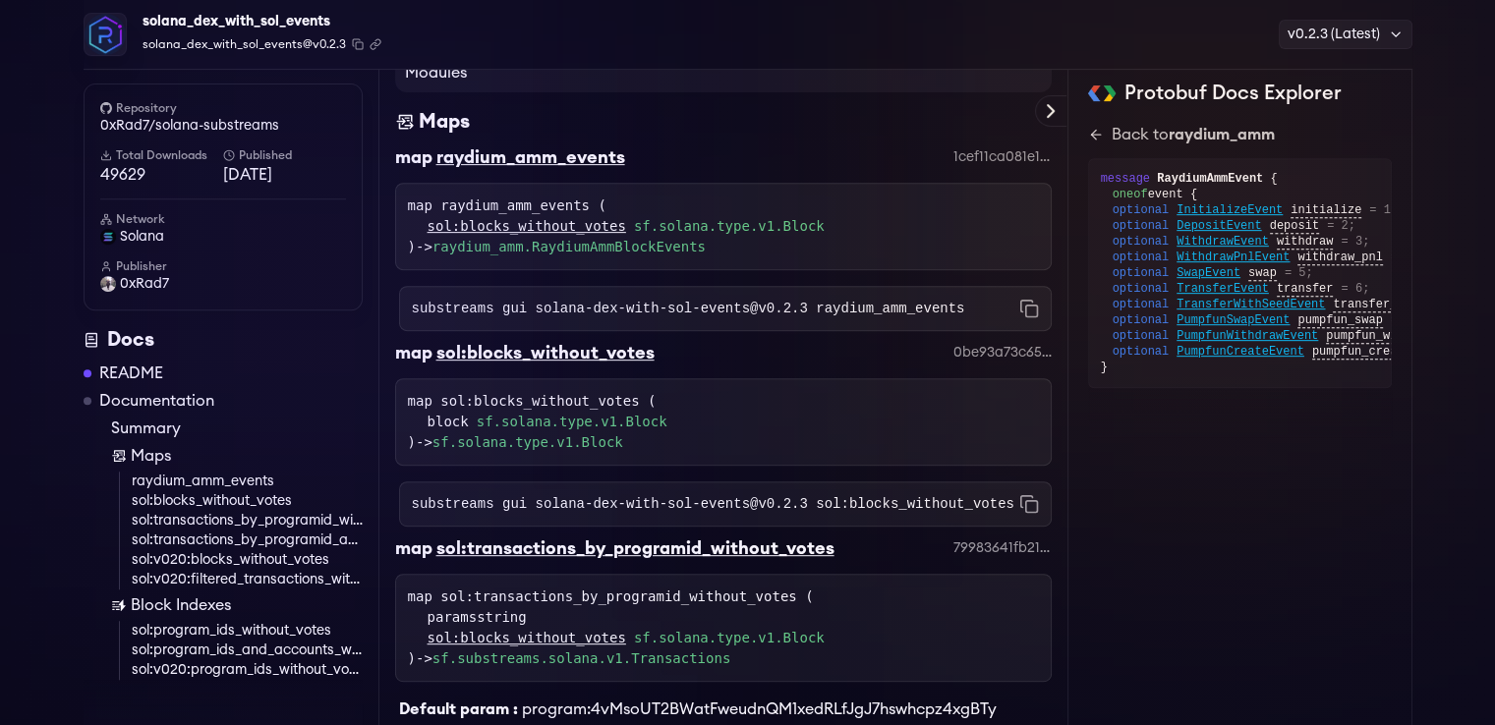
scroll to position [828, 0]
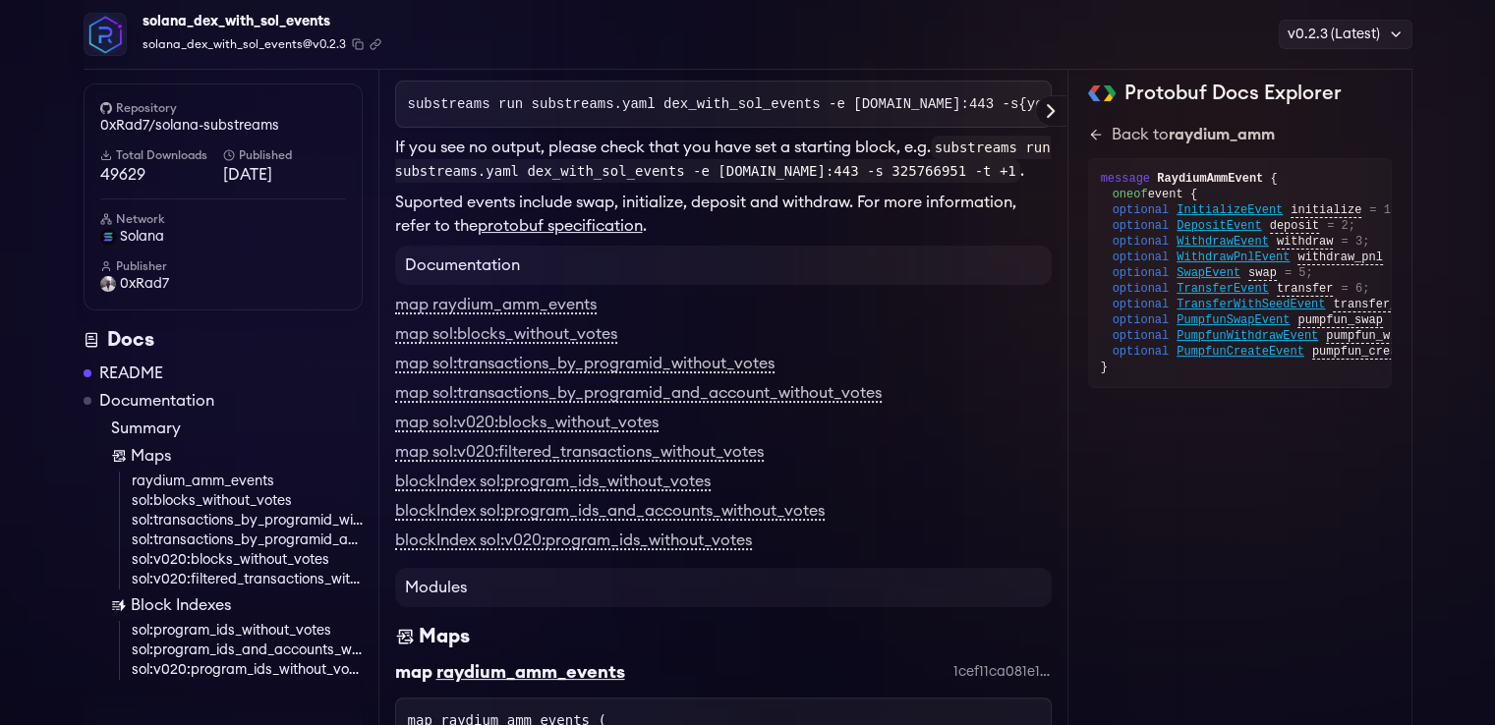
scroll to position [308, 0]
